Goal: Task Accomplishment & Management: Use online tool/utility

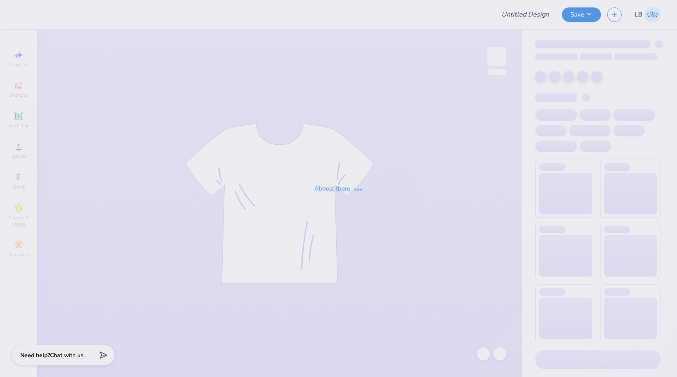
type input "Aces Homecoming Tank"
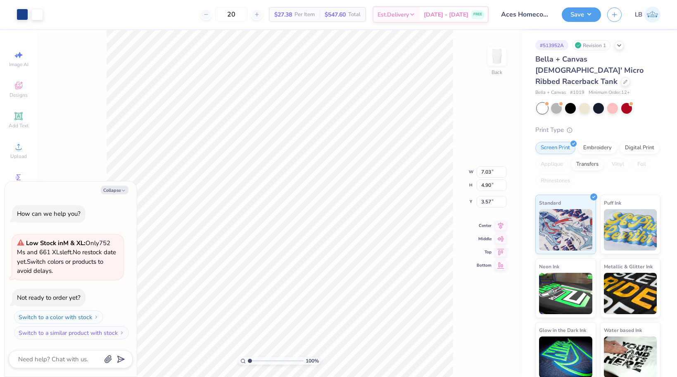
type textarea "x"
type input "2.81"
type textarea "x"
type input "8.99"
type input "6.27"
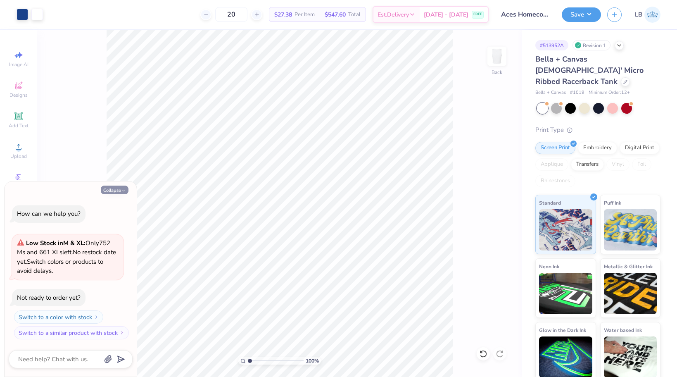
click at [111, 188] on button "Collapse" at bounding box center [115, 189] width 28 height 9
type textarea "x"
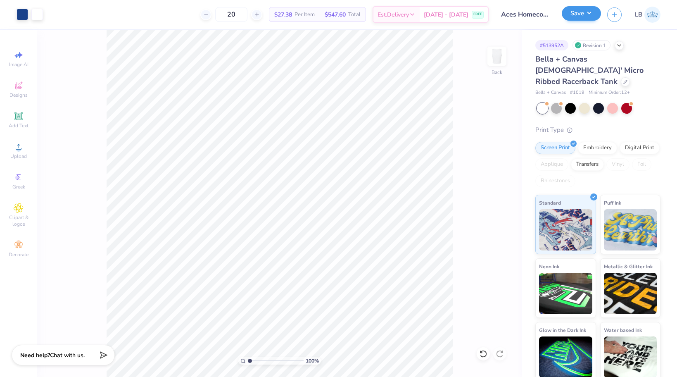
click at [580, 10] on button "Save" at bounding box center [581, 13] width 39 height 14
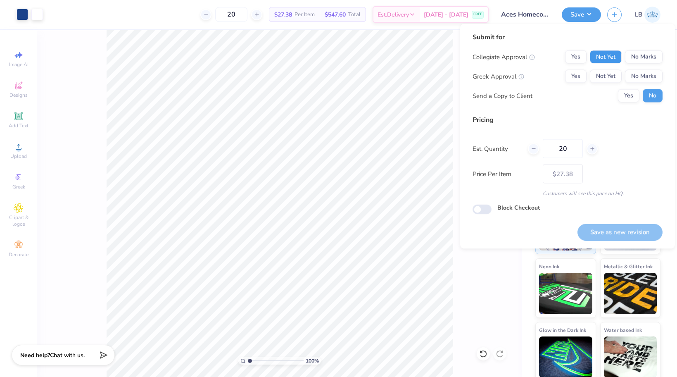
click at [609, 57] on button "Not Yet" at bounding box center [606, 56] width 32 height 13
click at [606, 79] on button "Not Yet" at bounding box center [606, 76] width 32 height 13
click at [618, 232] on button "Save as new revision" at bounding box center [619, 231] width 85 height 17
type input "– –"
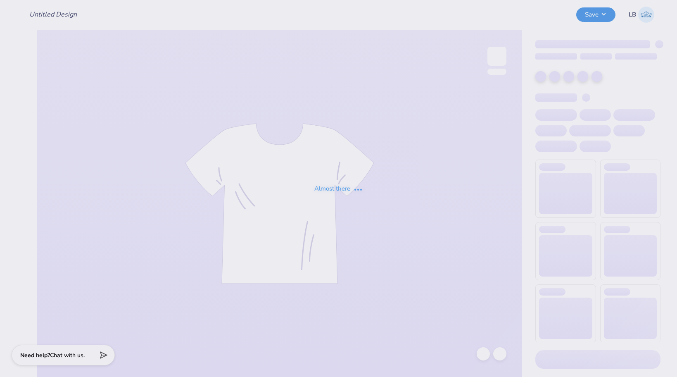
type input "Aces Homecoming Tank"
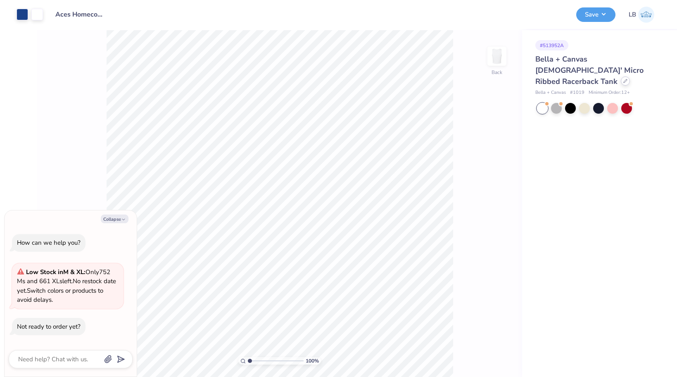
click at [621, 76] on div at bounding box center [625, 80] width 9 height 9
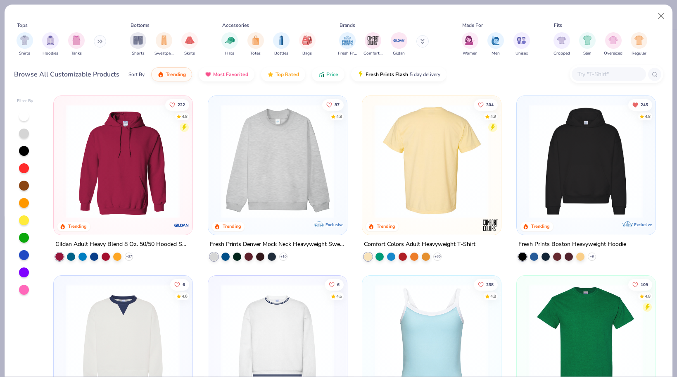
click at [422, 185] on img at bounding box center [431, 161] width 122 height 114
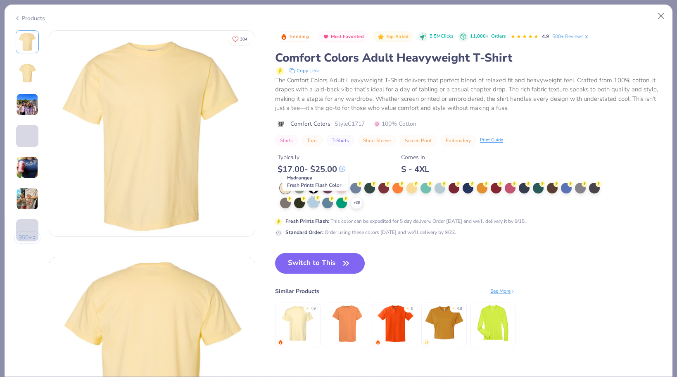
click at [317, 201] on div at bounding box center [313, 202] width 11 height 11
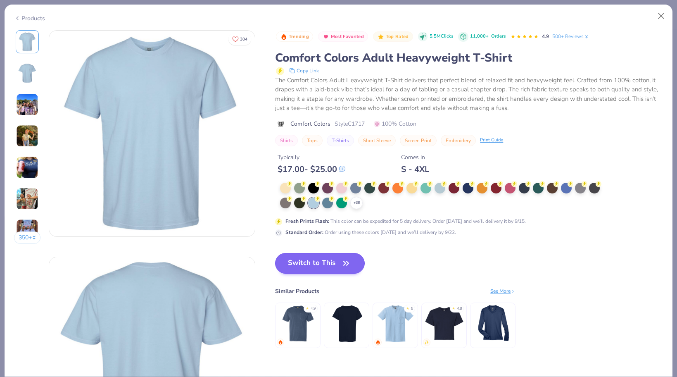
click at [332, 267] on button "Switch to This" at bounding box center [320, 263] width 90 height 21
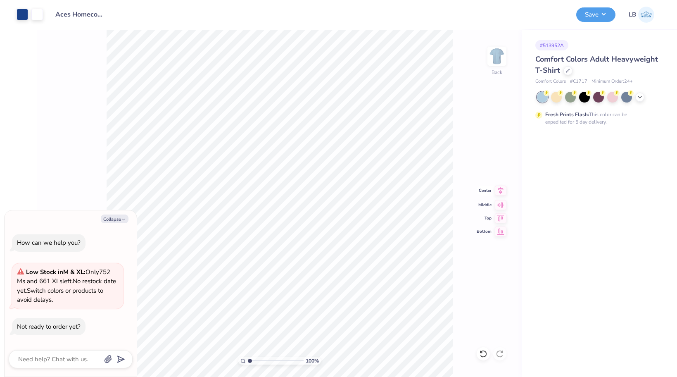
click at [500, 193] on icon at bounding box center [501, 190] width 12 height 10
click at [586, 14] on button "Save" at bounding box center [595, 13] width 39 height 14
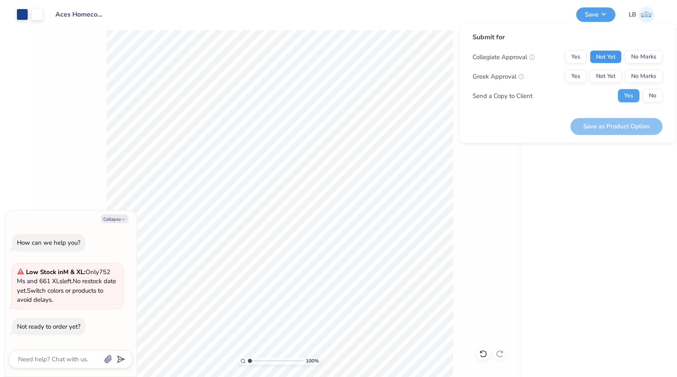
click at [613, 57] on button "Not Yet" at bounding box center [606, 56] width 32 height 13
click at [613, 80] on button "Not Yet" at bounding box center [606, 76] width 32 height 13
click at [662, 95] on button "No" at bounding box center [653, 95] width 20 height 13
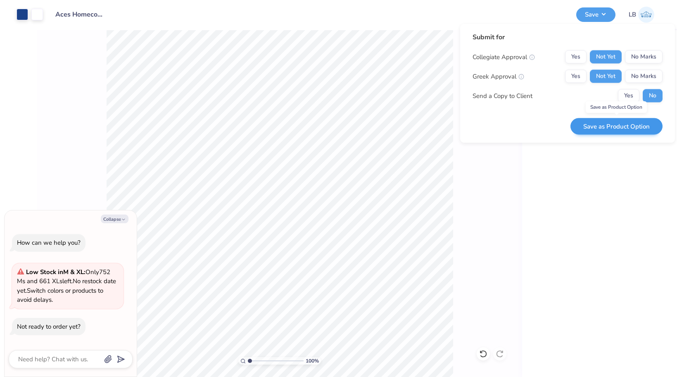
click at [627, 124] on button "Save as Product Option" at bounding box center [616, 126] width 92 height 17
type textarea "x"
